Goal: Information Seeking & Learning: Learn about a topic

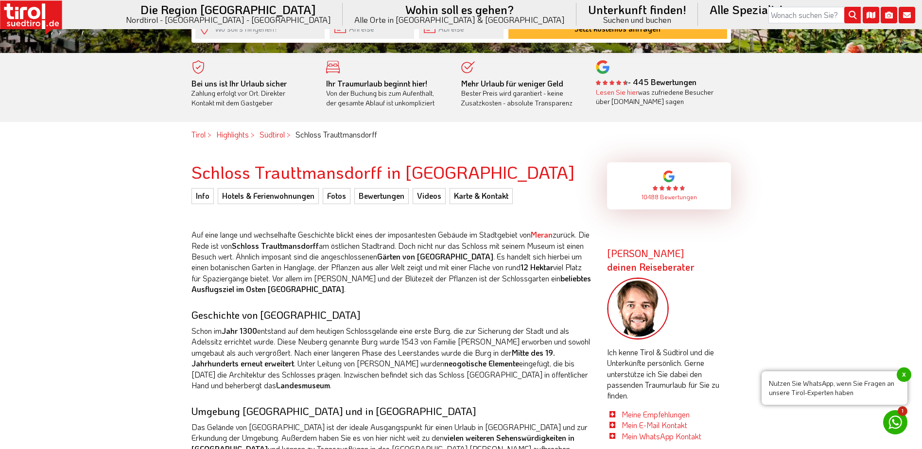
scroll to position [340, 0]
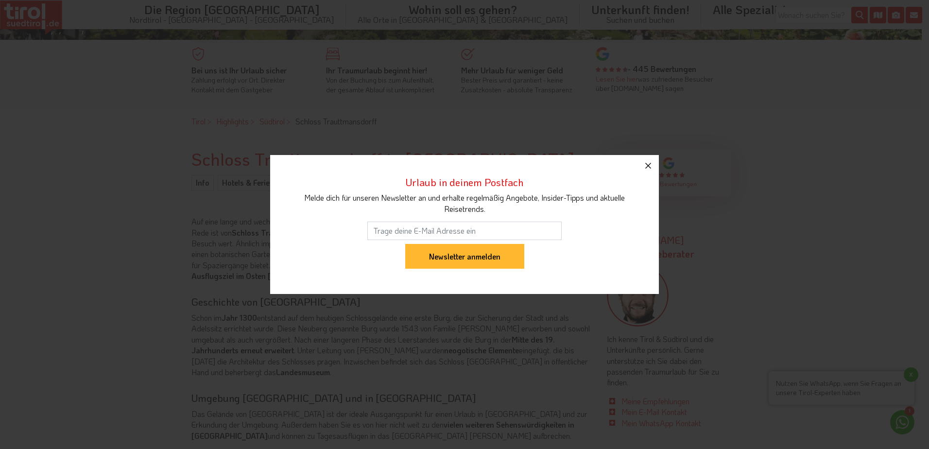
click at [651, 164] on icon "button" at bounding box center [648, 166] width 12 height 12
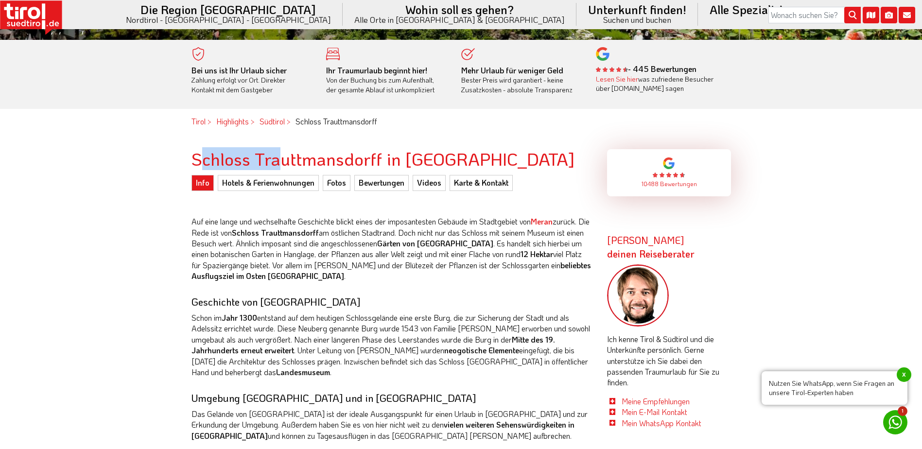
drag, startPoint x: 198, startPoint y: 163, endPoint x: 276, endPoint y: 156, distance: 78.5
click at [276, 156] on h2 "Schloss Trauttmansdorff in Meran" at bounding box center [391, 158] width 401 height 19
drag, startPoint x: 276, startPoint y: 156, endPoint x: 185, endPoint y: 158, distance: 91.4
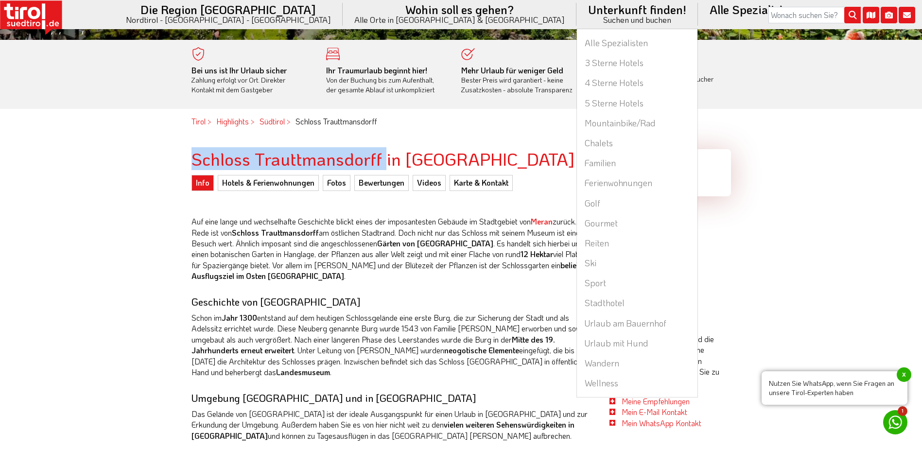
copy h2 "Schloss Trauttmansdorff"
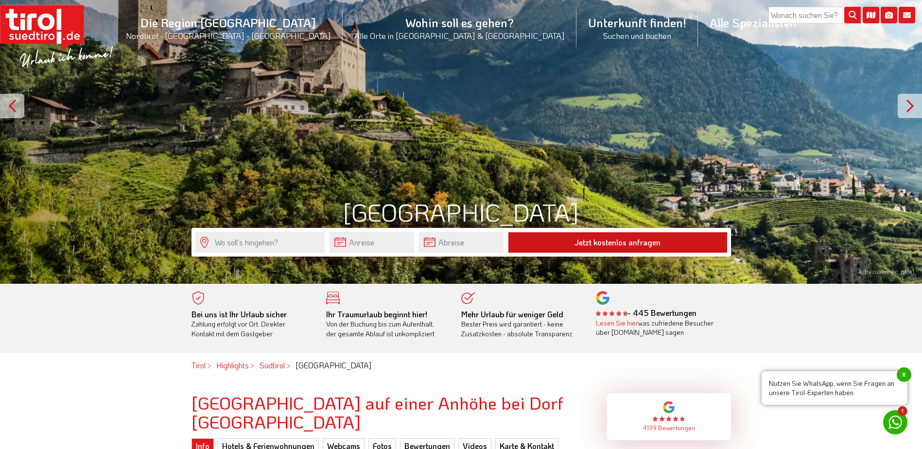
scroll to position [97, 0]
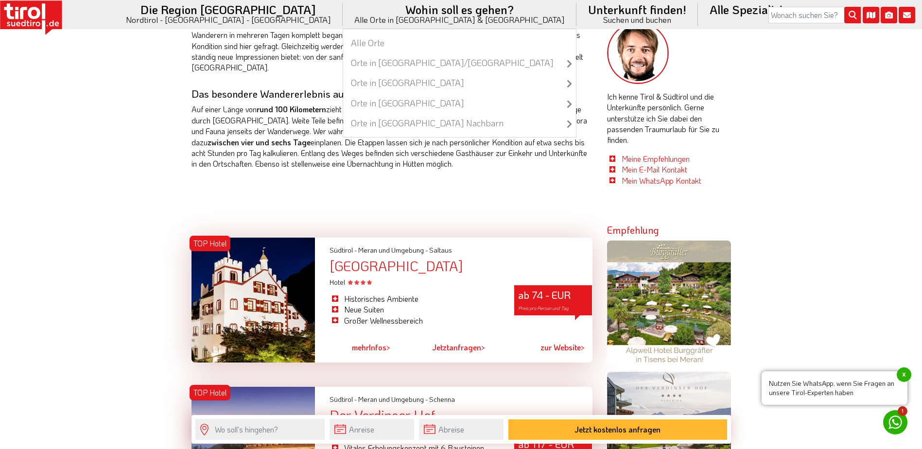
scroll to position [437, 0]
